Goal: Transaction & Acquisition: Purchase product/service

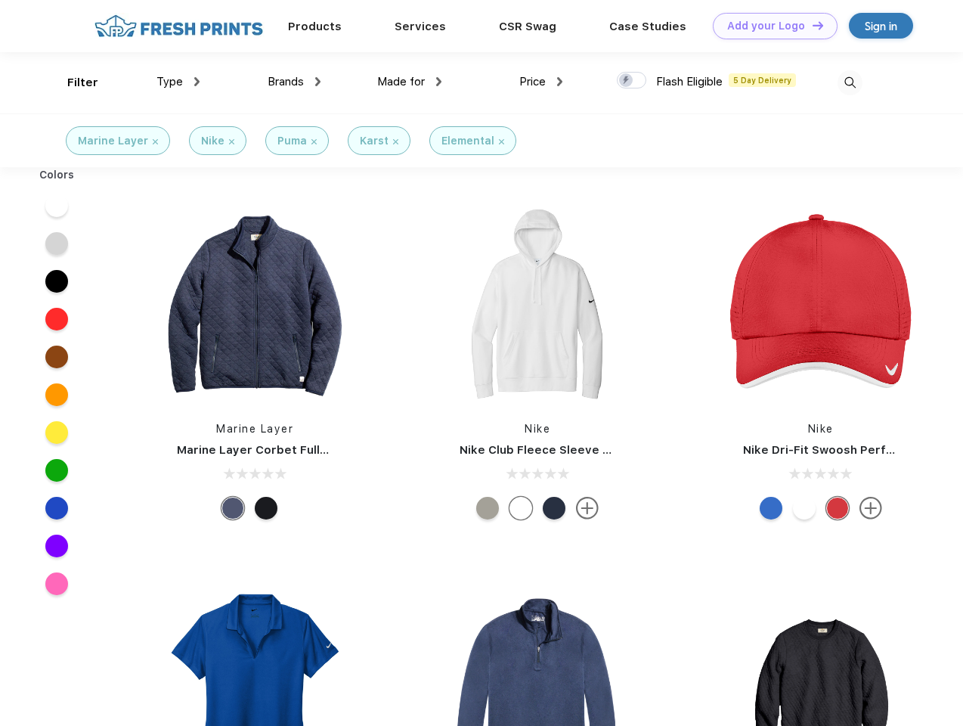
scroll to position [1, 0]
click at [769, 26] on link "Add your Logo Design Tool" at bounding box center [775, 26] width 125 height 26
click at [0, 0] on div "Design Tool" at bounding box center [0, 0] width 0 height 0
click at [811, 25] on link "Add your Logo Design Tool" at bounding box center [775, 26] width 125 height 26
click at [73, 82] on div "Filter" at bounding box center [82, 82] width 31 height 17
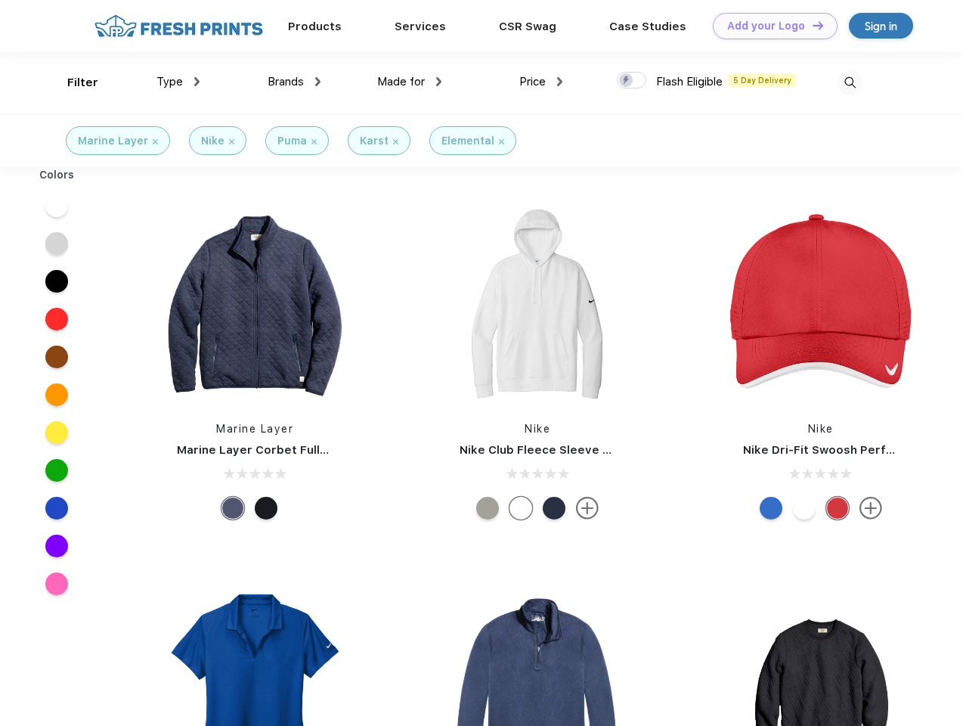
click at [178, 82] on span "Type" at bounding box center [169, 82] width 26 height 14
click at [294, 82] on span "Brands" at bounding box center [286, 82] width 36 height 14
click at [410, 82] on span "Made for" at bounding box center [401, 82] width 48 height 14
click at [541, 82] on span "Price" at bounding box center [532, 82] width 26 height 14
click at [632, 81] on div at bounding box center [631, 80] width 29 height 17
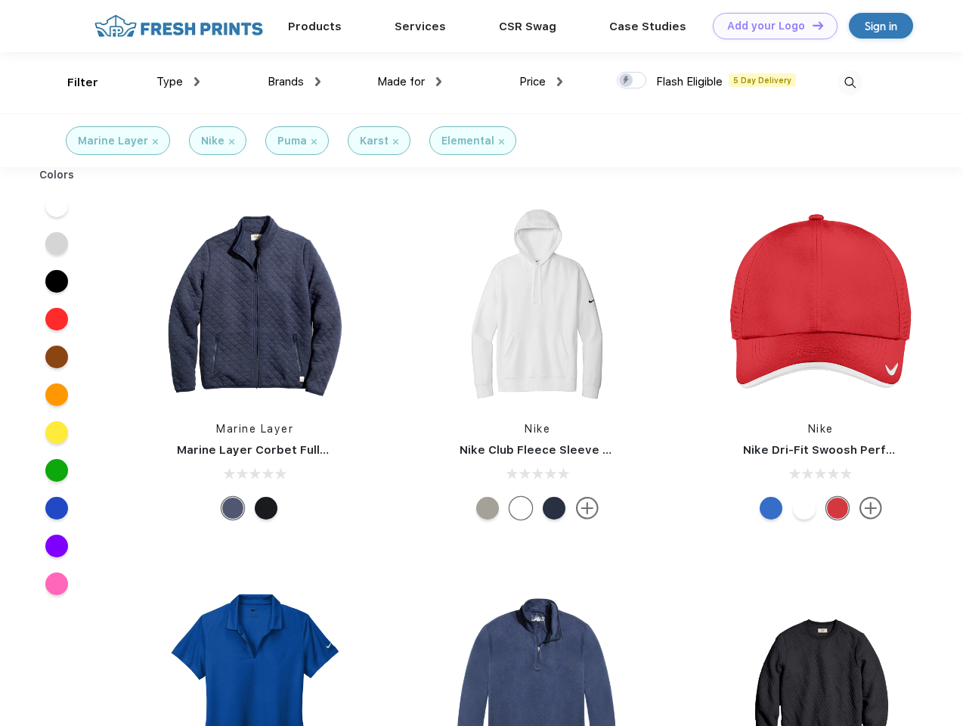
click at [627, 81] on input "checkbox" at bounding box center [622, 76] width 10 height 10
click at [850, 82] on img at bounding box center [849, 82] width 25 height 25
